Goal: Task Accomplishment & Management: Use online tool/utility

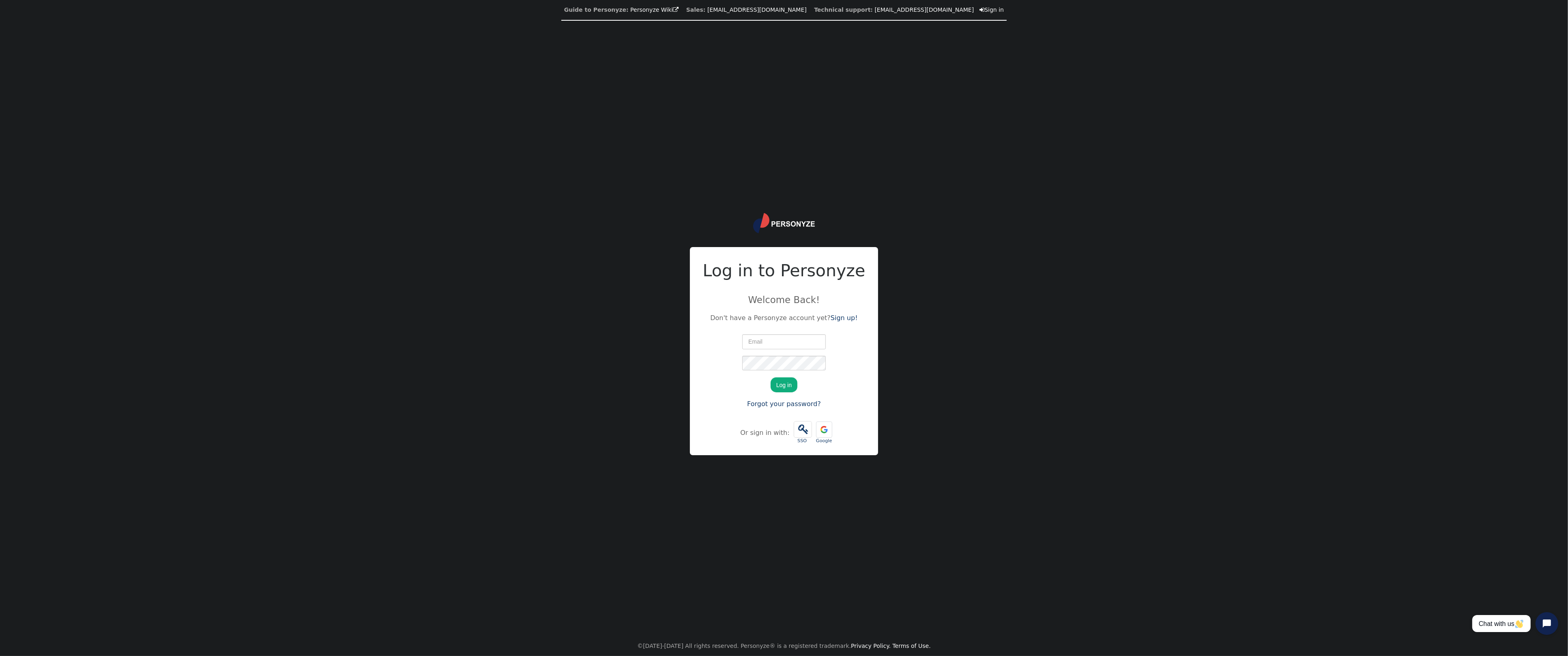
click at [755, 340] on input "text" at bounding box center [783, 342] width 83 height 15
click at [0, 656] on nordpass-portal at bounding box center [0, 656] width 0 height 0
type input "[PERSON_NAME][EMAIL_ADDRESS][PERSON_NAME][DOMAIN_NAME]"
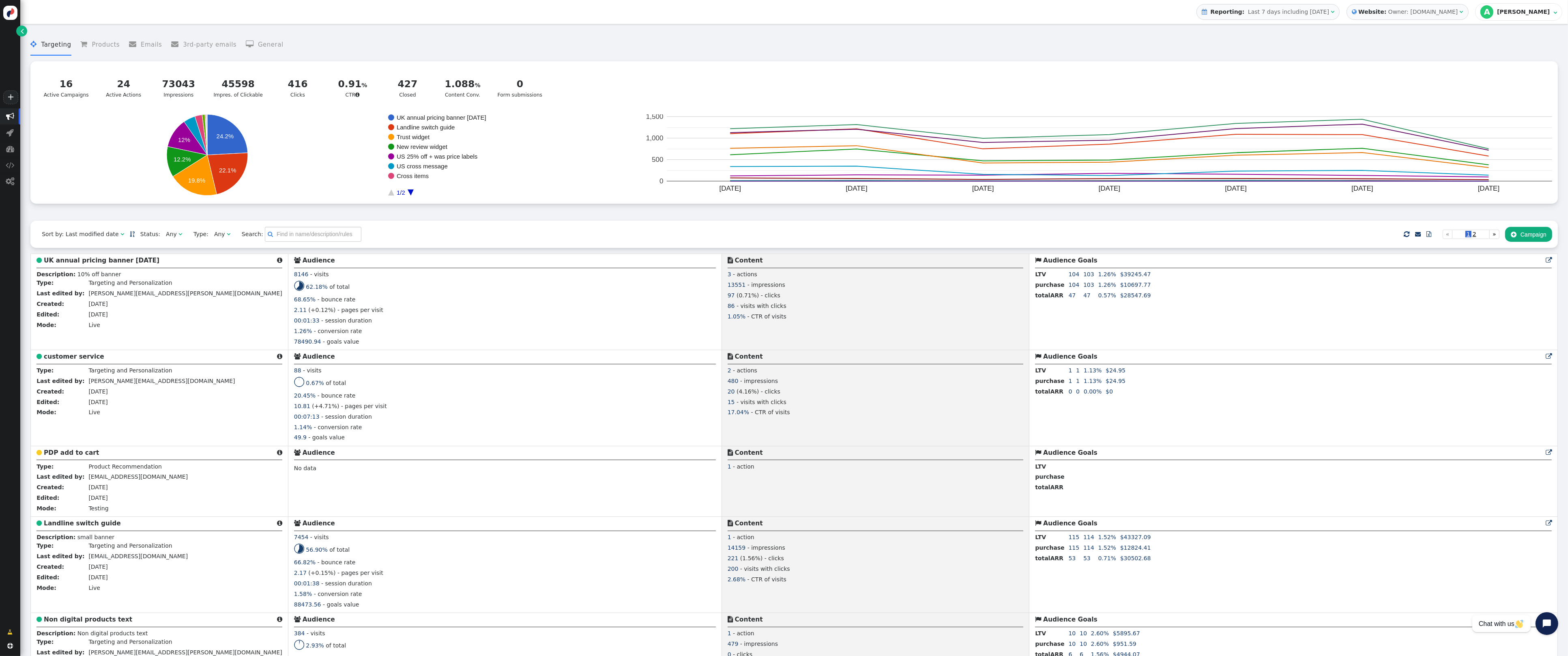
click at [178, 237] on span "" at bounding box center [180, 234] width 4 height 5
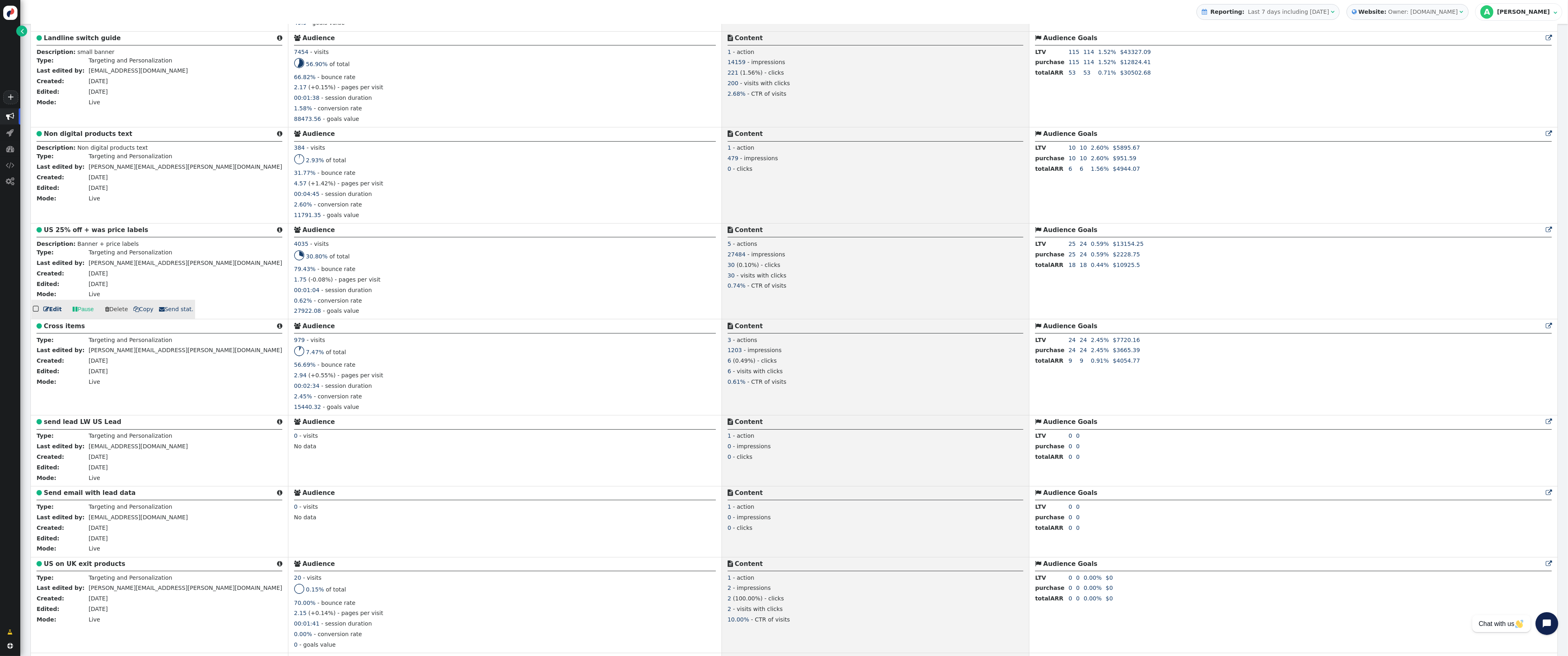
scroll to position [414, 0]
click at [114, 231] on b "US 25% off + was price labels" at bounding box center [96, 231] width 104 height 7
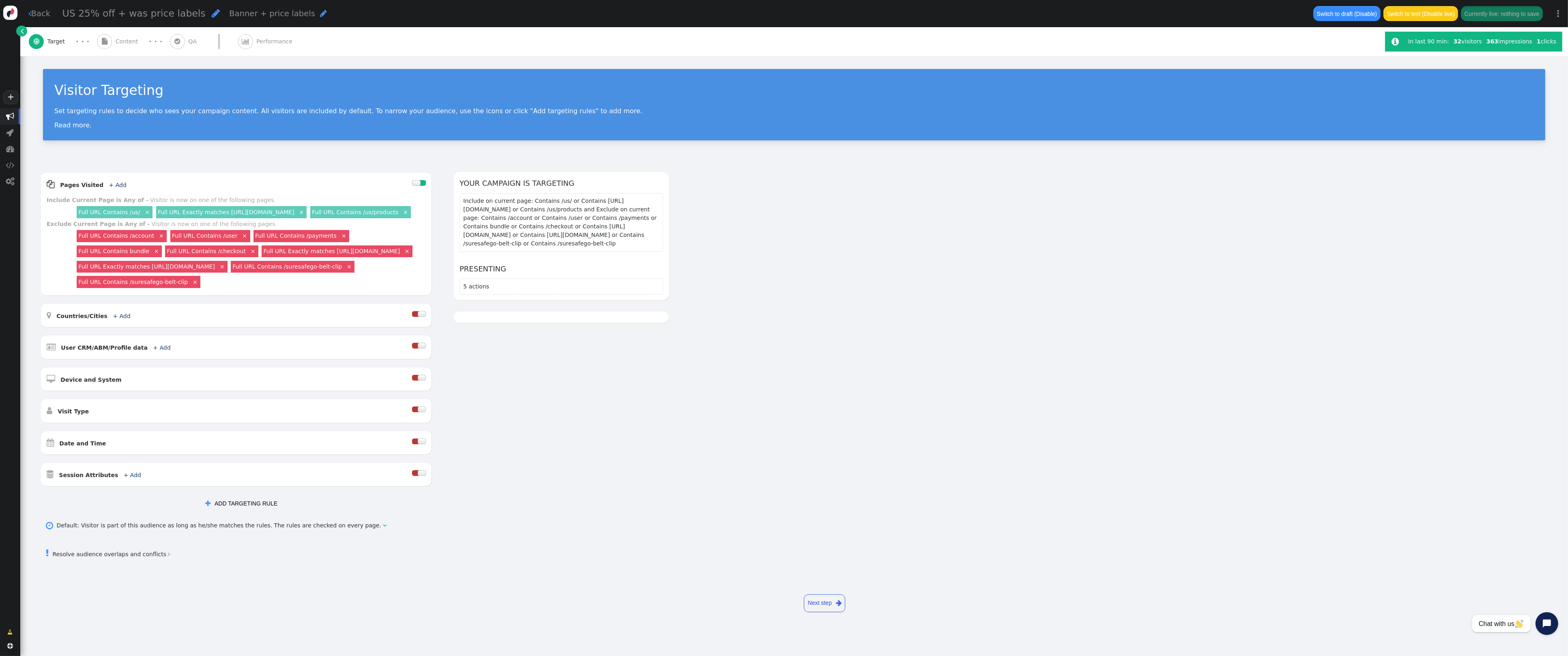
click at [117, 41] on span "Content" at bounding box center [128, 41] width 26 height 9
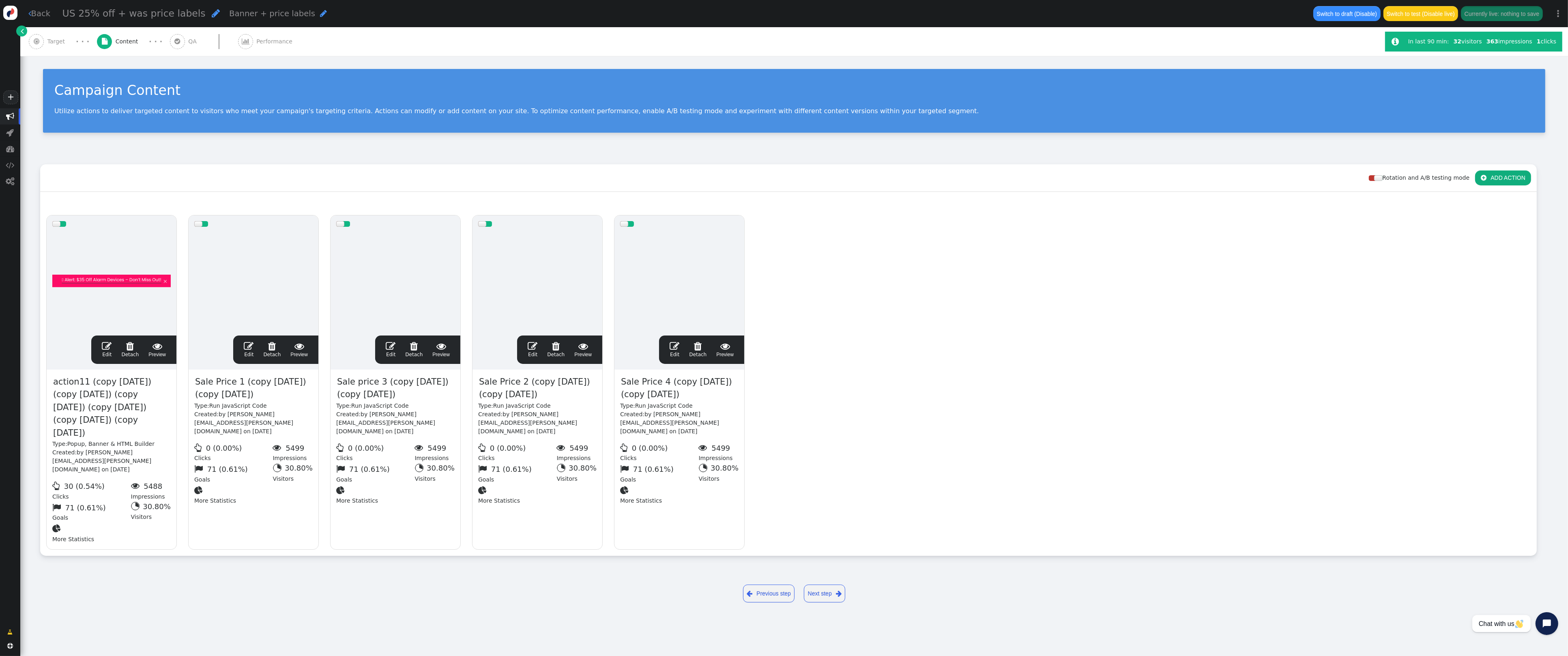
click at [105, 348] on span "" at bounding box center [107, 346] width 10 height 10
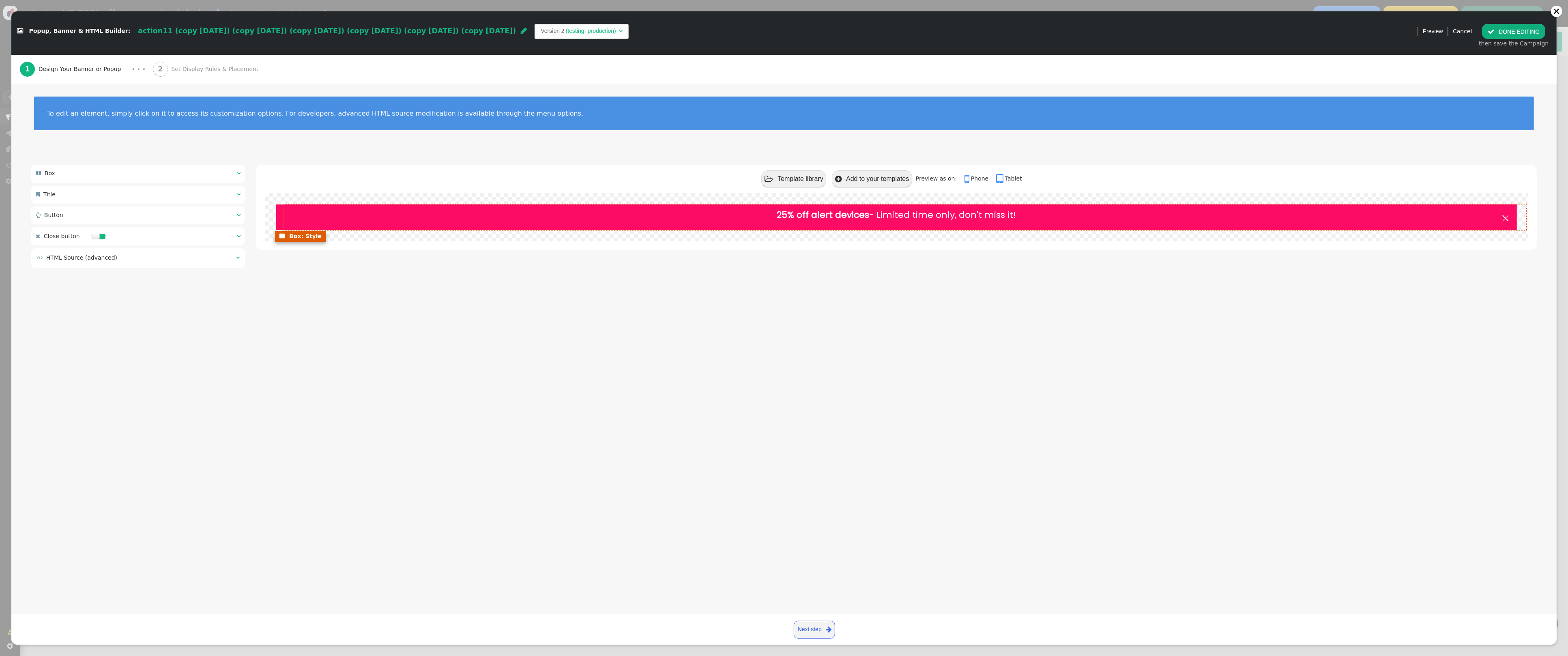
click at [911, 222] on div "25% off alert devices - Limited time only, don't miss it!" at bounding box center [897, 217] width 1241 height 26
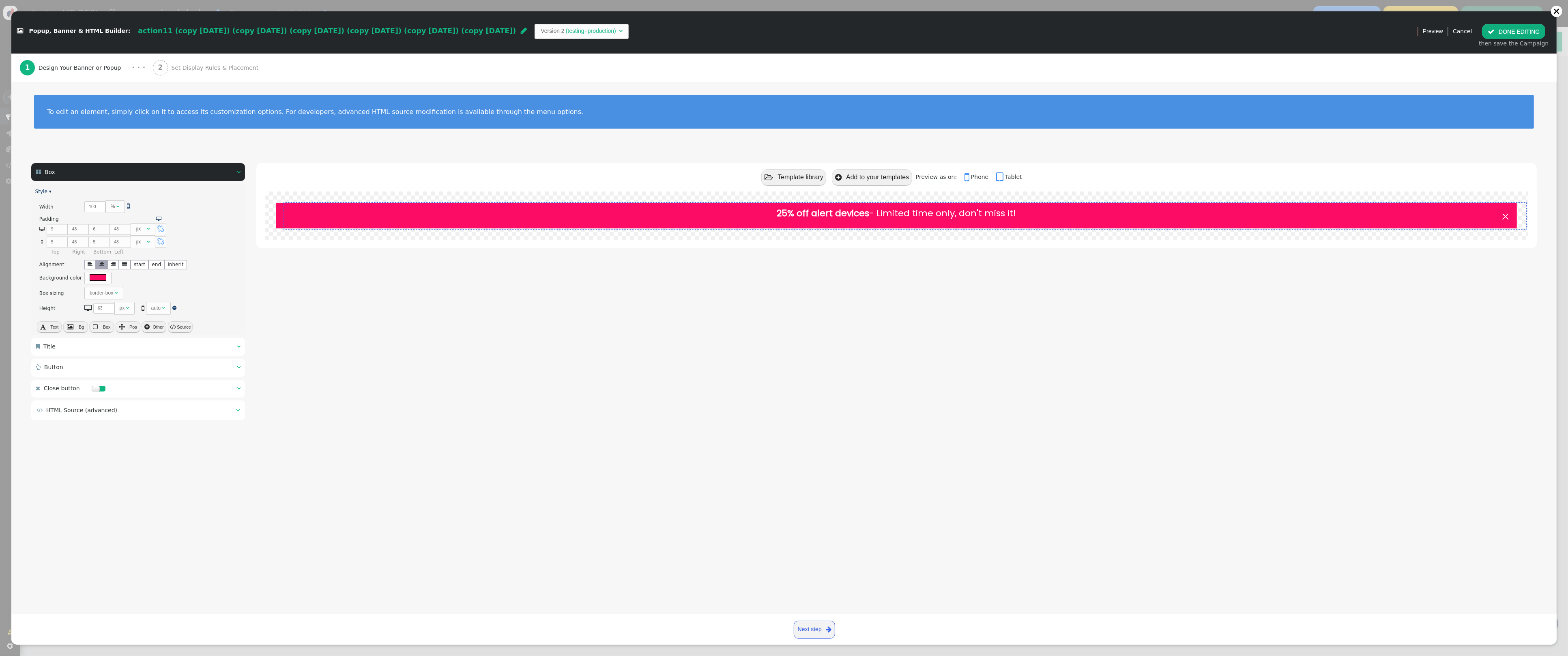
click at [958, 214] on div "25% off alert devices - Limited time only, don't miss it!" at bounding box center [897, 213] width 1202 height 13
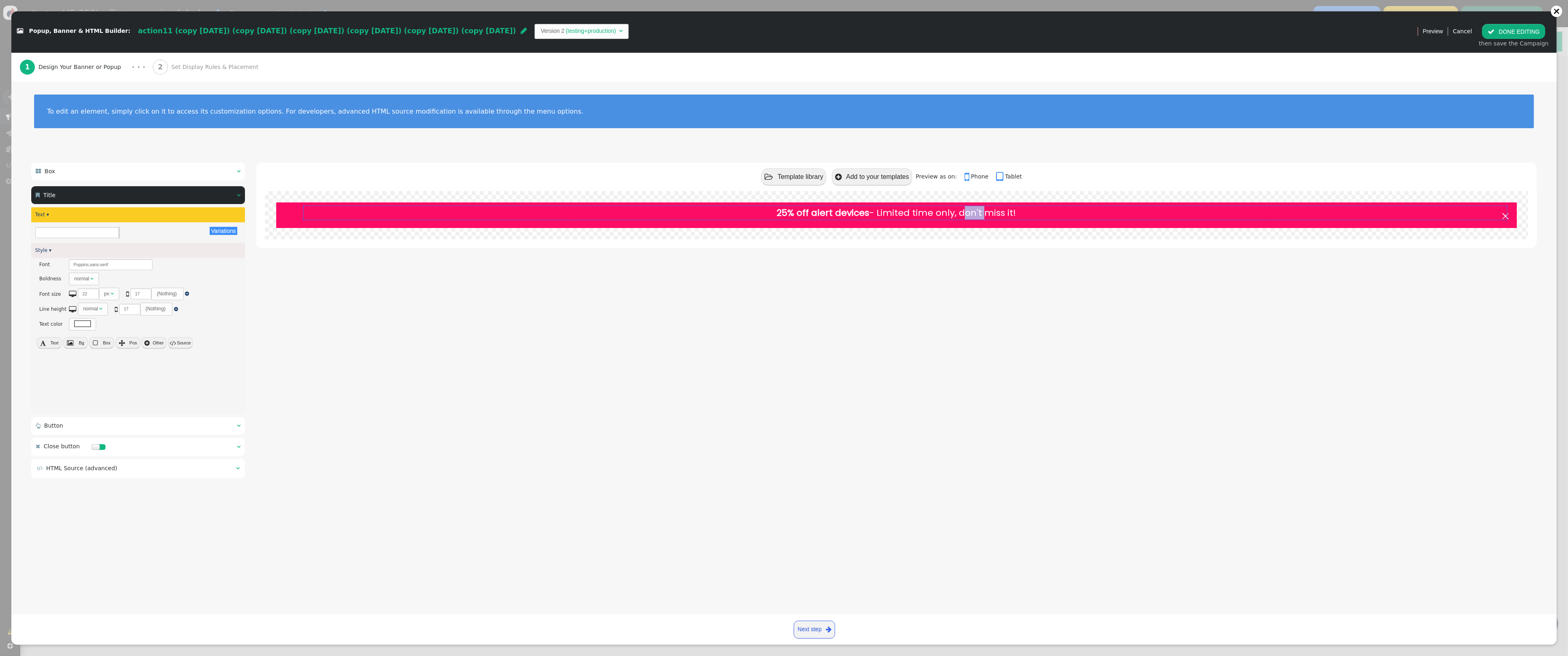
click at [958, 214] on div "25% off alert devices - Limited time only, don't miss it!" at bounding box center [897, 213] width 1202 height 13
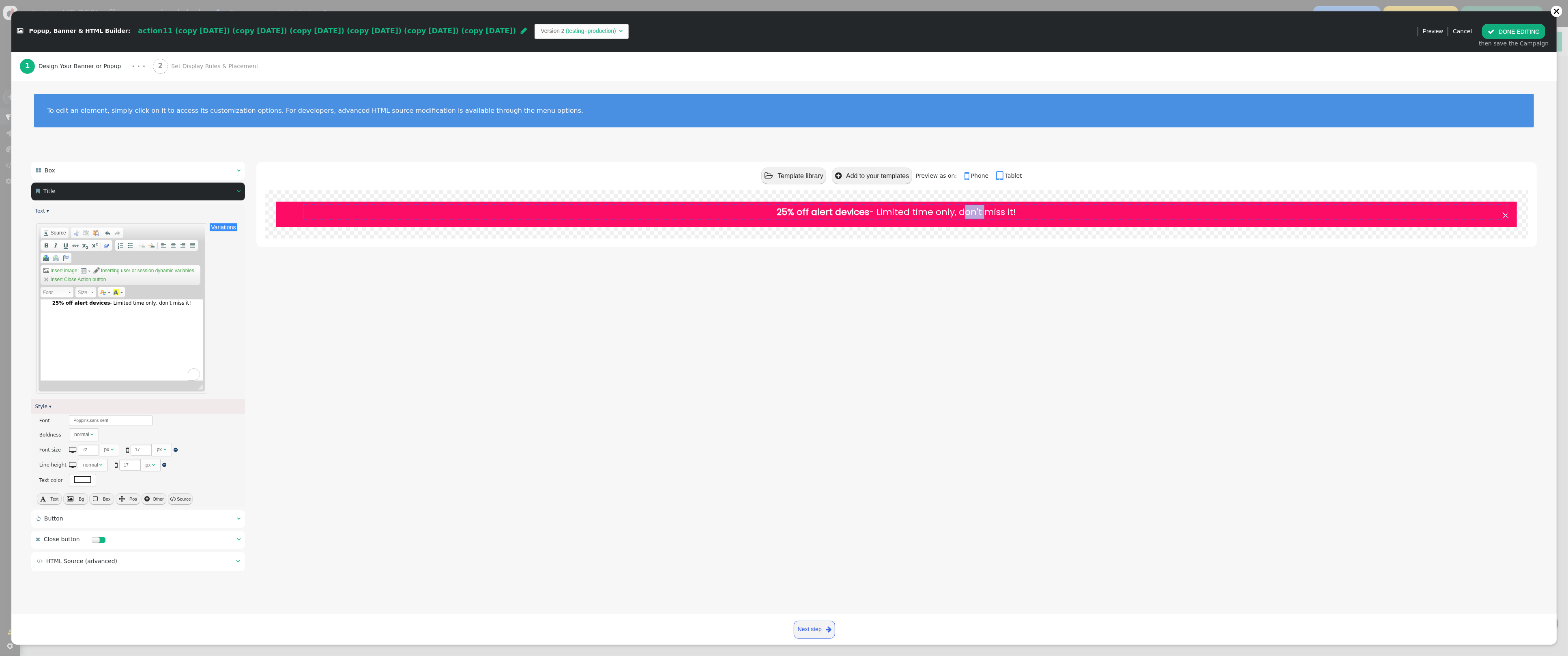
drag, startPoint x: 189, startPoint y: 303, endPoint x: 75, endPoint y: 298, distance: 114.1
click at [75, 298] on div "Editor toolbars Document Source Clipboard/Undo Cut Keyboard shortcut Command+X …" at bounding box center [122, 308] width 167 height 166
click at [824, 635] on link "Next step " at bounding box center [814, 629] width 41 height 18
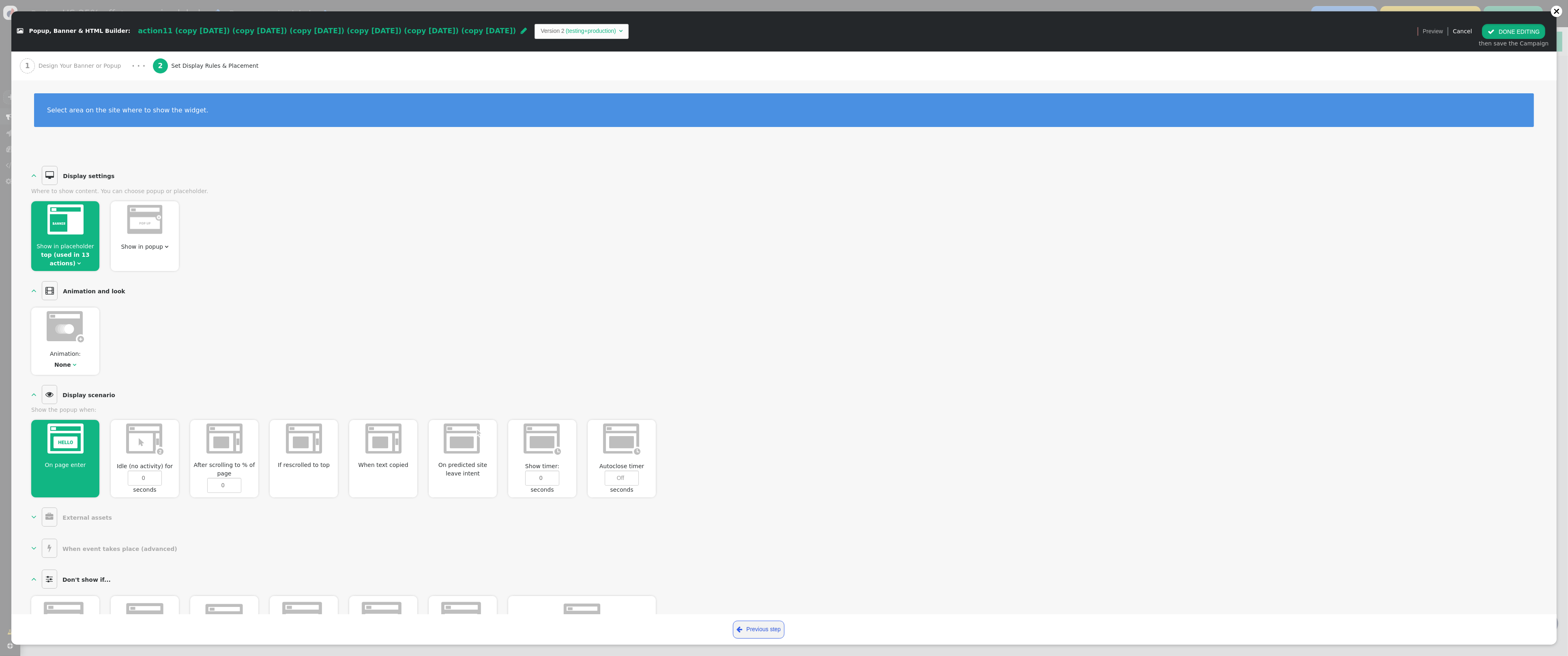
click at [1516, 35] on button " DONE EDITING" at bounding box center [1514, 31] width 63 height 15
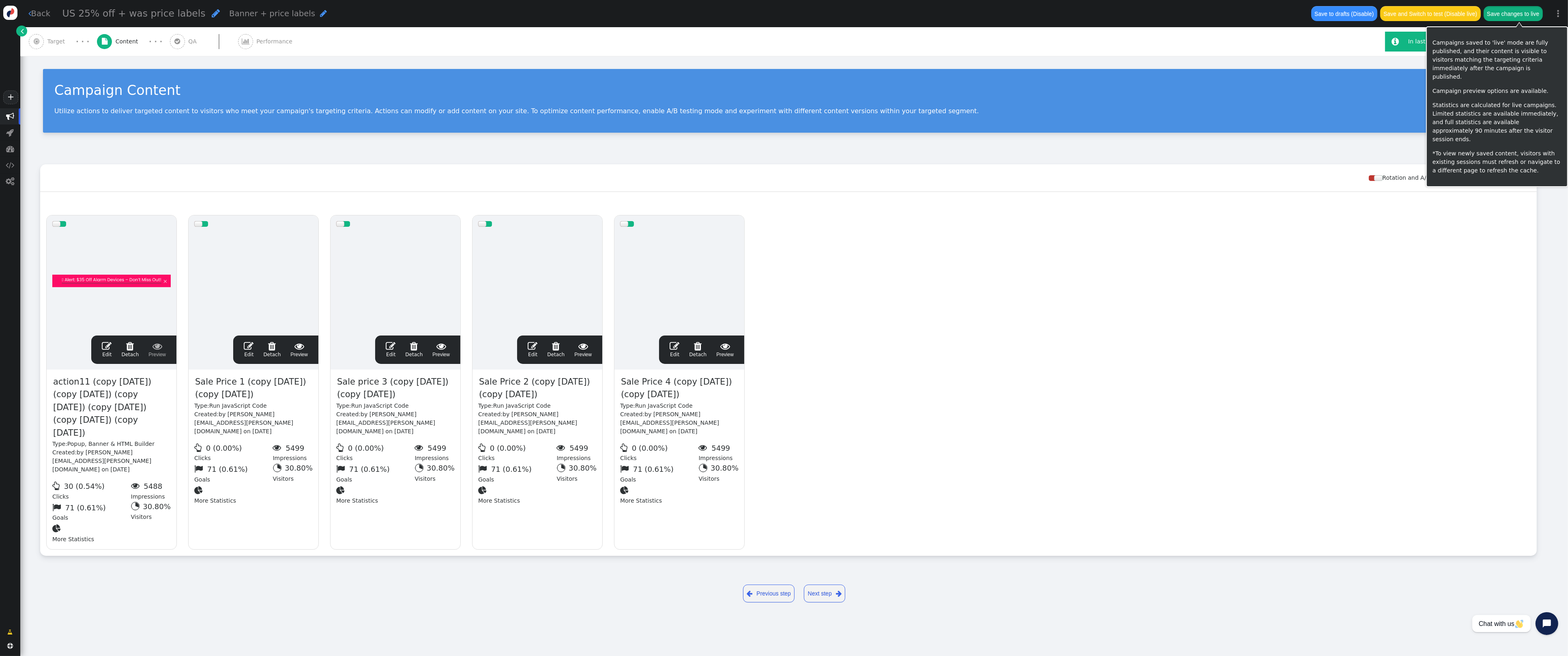
click at [1519, 15] on button "Save changes to live" at bounding box center [1513, 13] width 59 height 15
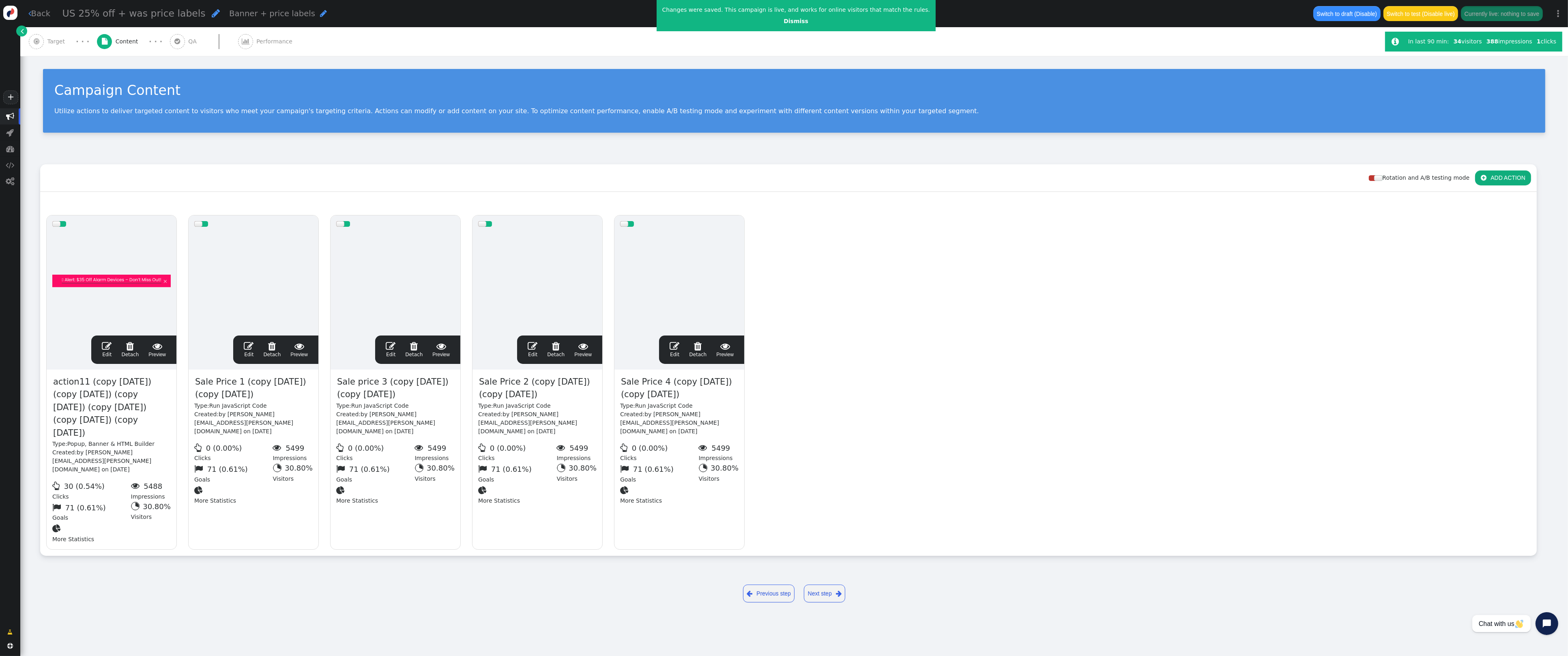
click at [65, 40] on span "Target" at bounding box center [58, 41] width 21 height 9
